Goal: Go to known website: Access a specific website the user already knows

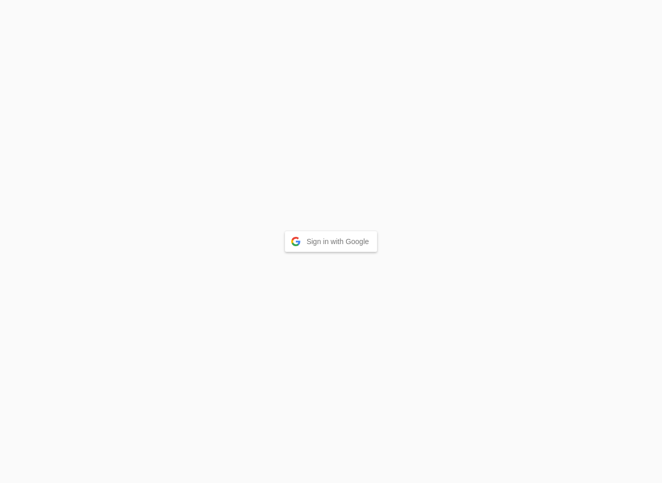
click at [326, 240] on button "Sign in with Google" at bounding box center [331, 241] width 93 height 21
